Goal: Task Accomplishment & Management: Manage account settings

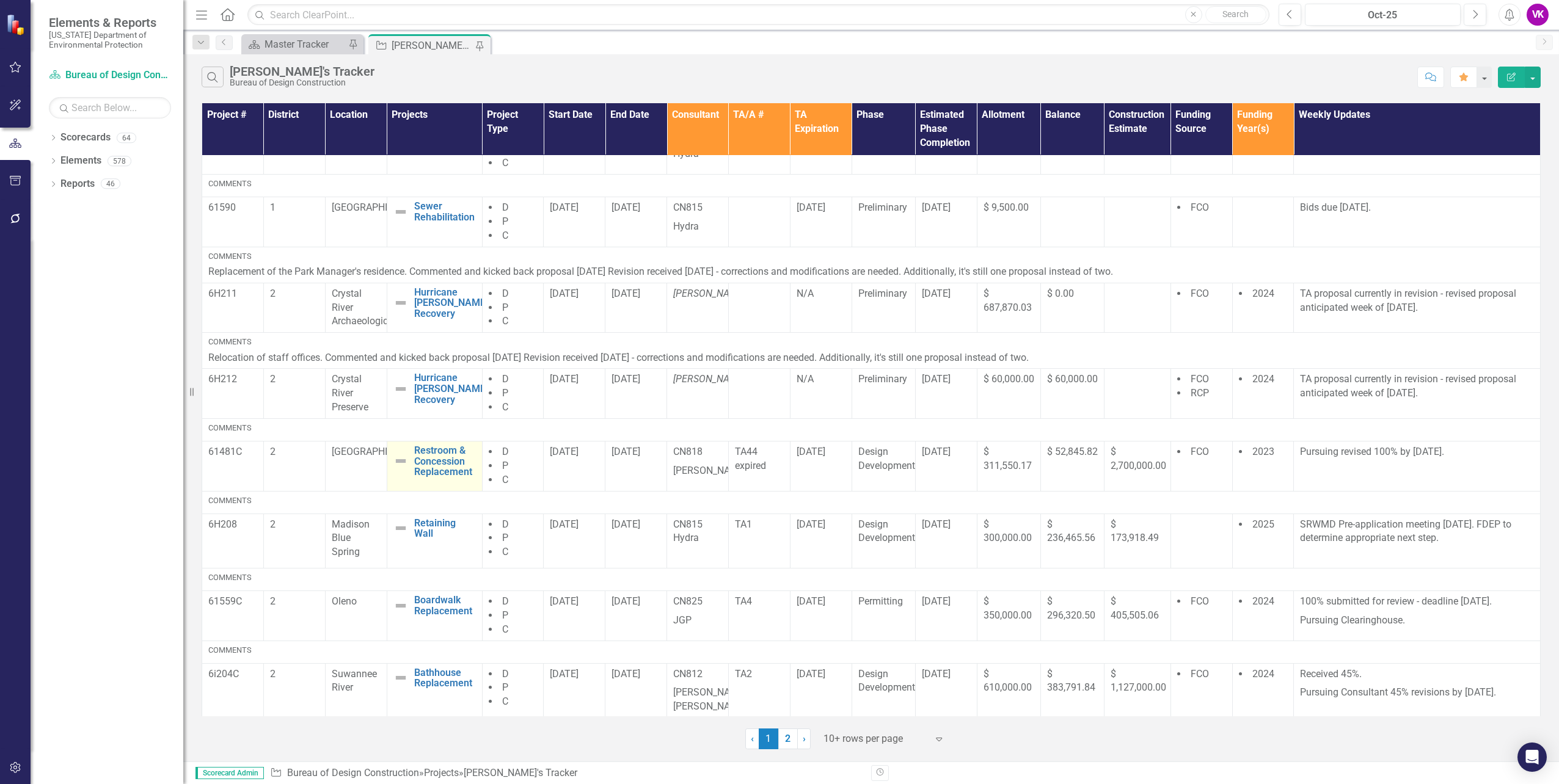
scroll to position [204, 0]
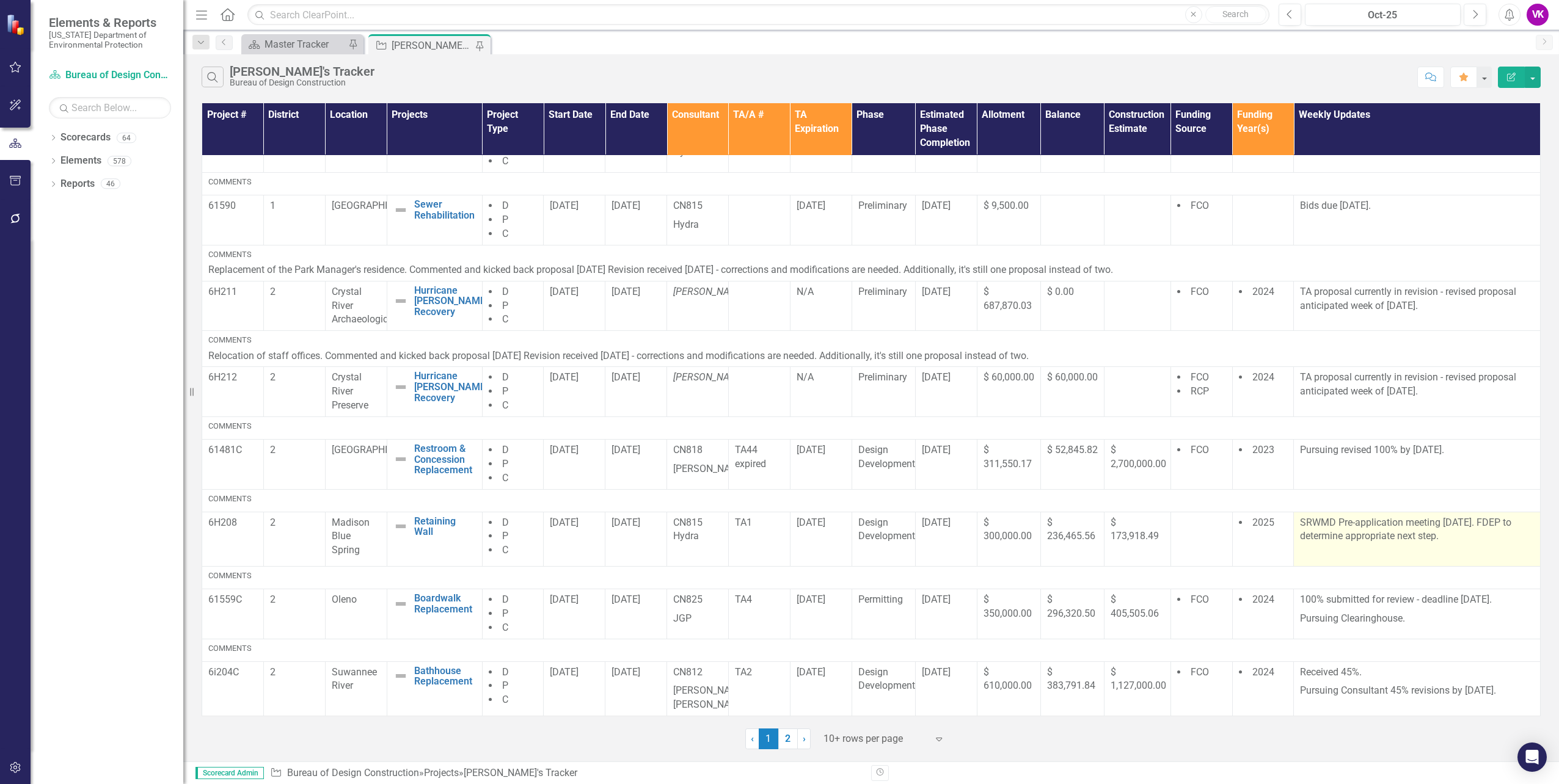
click at [1299, 522] on p "SRWMD Pre-application meeting [DATE]. FDEP to determine appropriate next step." at bounding box center [1416, 531] width 234 height 31
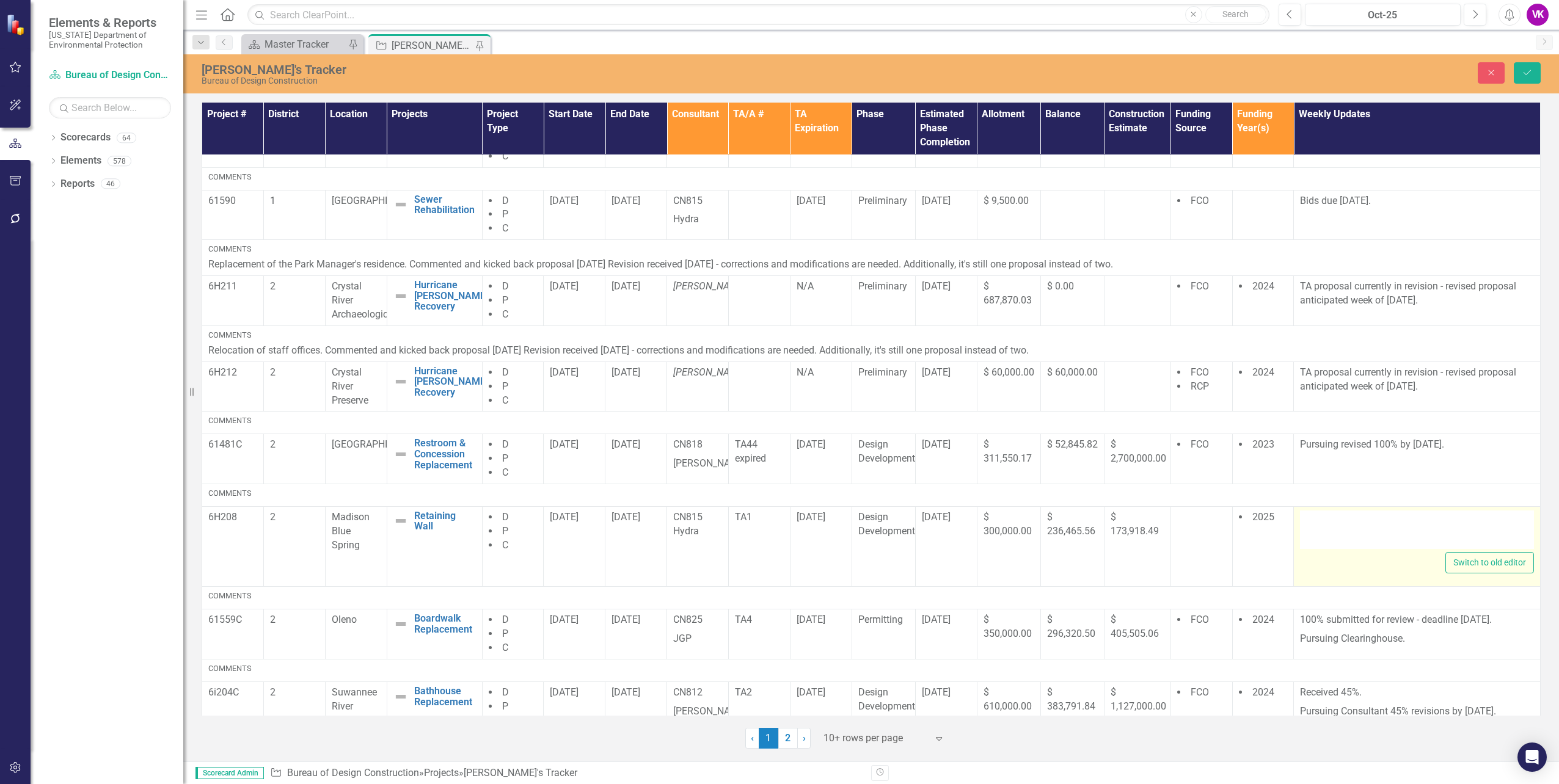
type textarea "<p>SRWMD Pre-application meeting 10.08.2025. FDEP to determine appropriate next…"
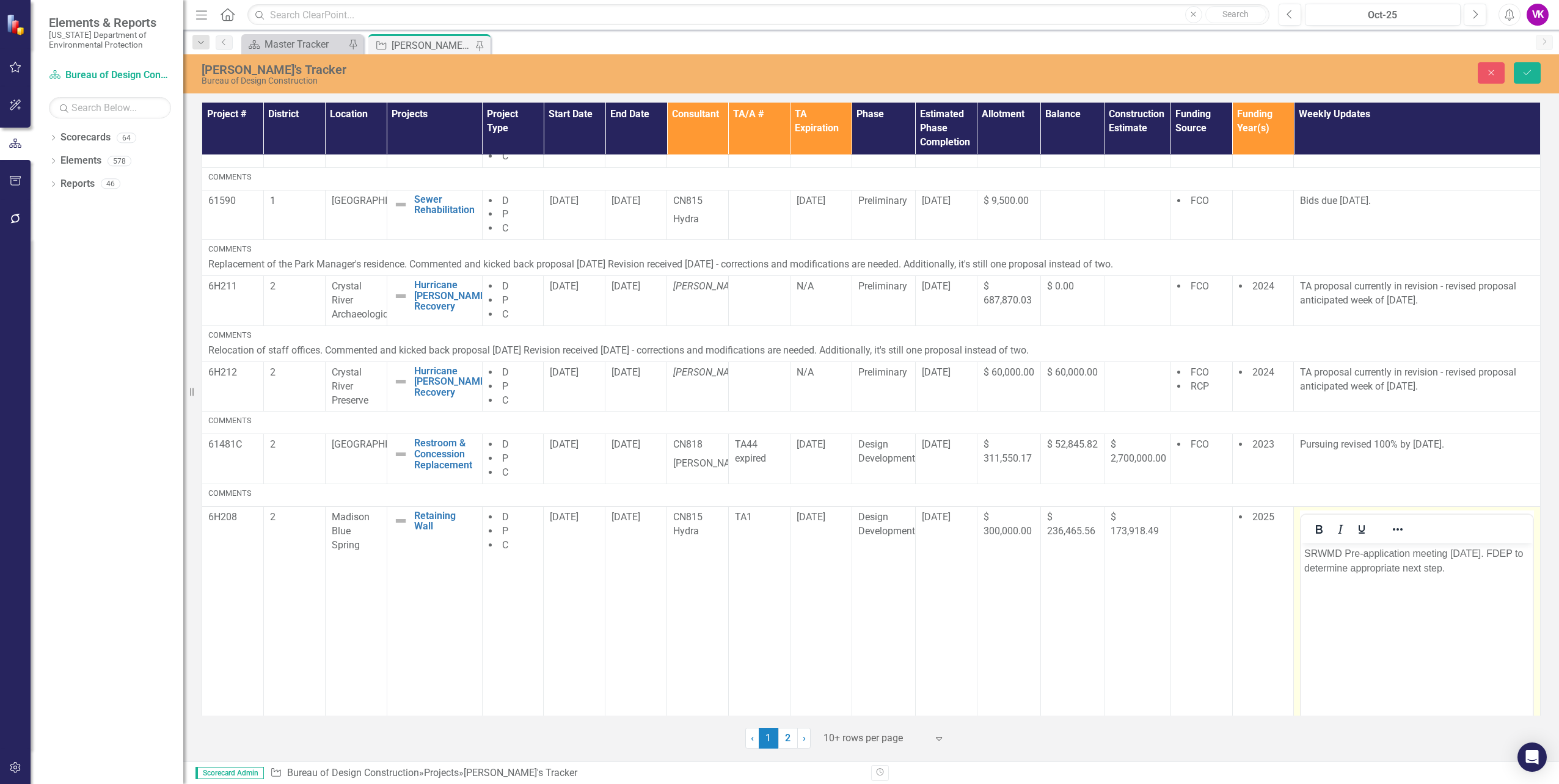
scroll to position [0, 0]
click at [1305, 554] on p "SRWMD Pre-application meeting [DATE]. FDEP to determine appropriate next step." at bounding box center [1417, 560] width 226 height 29
drag, startPoint x: 1456, startPoint y: 556, endPoint x: 1469, endPoint y: 555, distance: 13.0
click at [1456, 555] on p "Pursuing 100% and permitting by 012/25/26." at bounding box center [1417, 553] width 226 height 15
click at [1522, 72] on icon "Save" at bounding box center [1527, 73] width 11 height 9
